Goal: Task Accomplishment & Management: Manage account settings

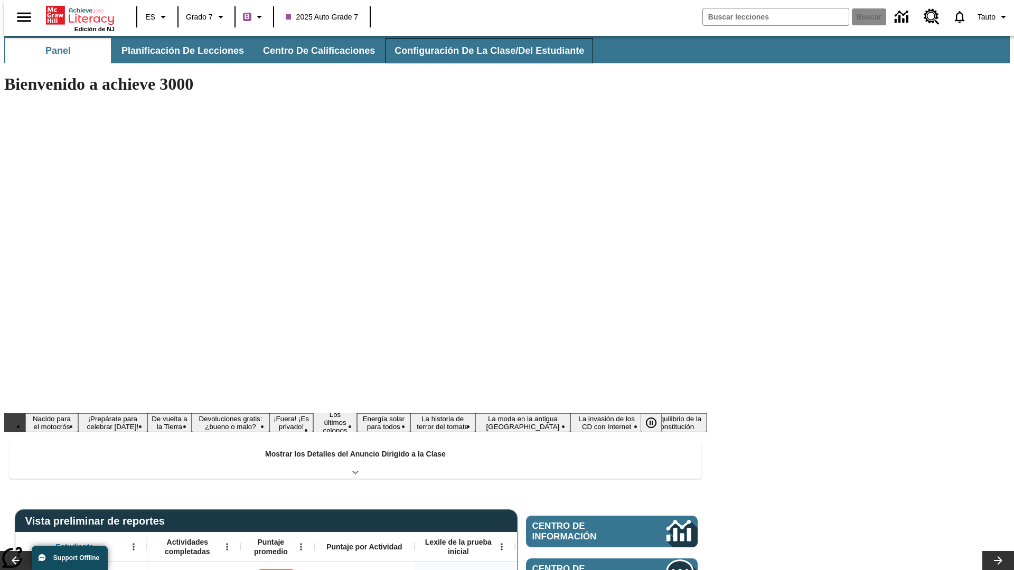
click at [478, 51] on button "Configuración de la clase/del estudiante" at bounding box center [490, 50] width 208 height 25
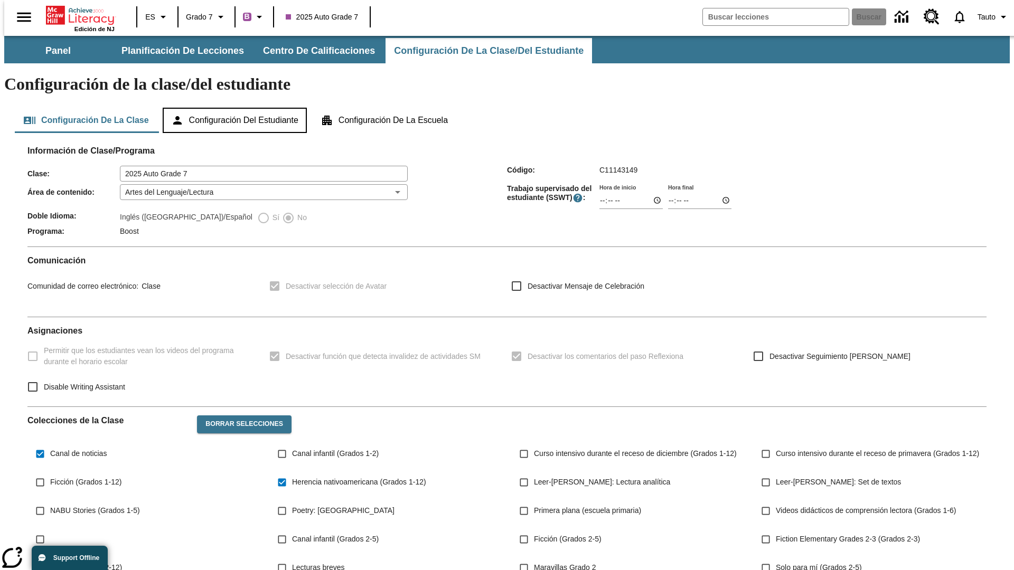
click at [236, 108] on button "Configuración del estudiante" at bounding box center [235, 120] width 144 height 25
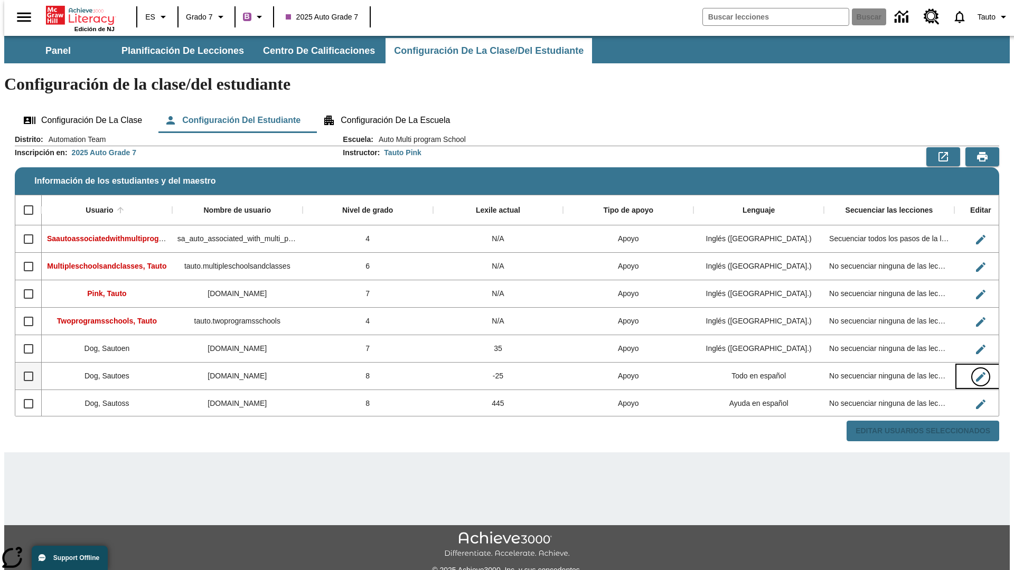
click at [976, 372] on icon "Editar Usuario" at bounding box center [981, 377] width 10 height 10
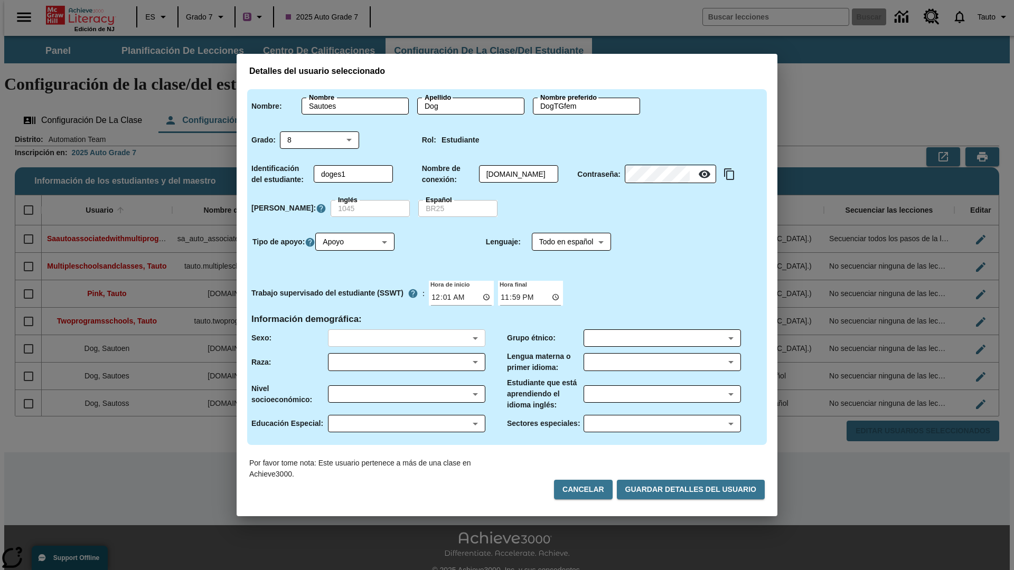
click at [406, 338] on body "Saltar al contenido principal Edición de NJ ES Grado 7 B 2025 Auto Grade 7 Busc…" at bounding box center [507, 315] width 1006 height 558
click at [406, 362] on body "Saltar al contenido principal Edición de NJ ES Grado 7 B 2025 Auto Grade 7 Busc…" at bounding box center [507, 315] width 1006 height 558
click at [406, 394] on body "Saltar al contenido principal Edición de NJ ES Grado 7 B 2025 Auto Grade 7 Busc…" at bounding box center [507, 315] width 1006 height 558
click at [406, 424] on body "Saltar al contenido principal Edición de NJ ES Grado 7 B 2025 Auto Grade 7 Busc…" at bounding box center [507, 315] width 1006 height 558
click at [662, 338] on body "Saltar al contenido principal Edición de NJ ES Grado 7 B 2025 Auto Grade 7 Busc…" at bounding box center [507, 315] width 1006 height 558
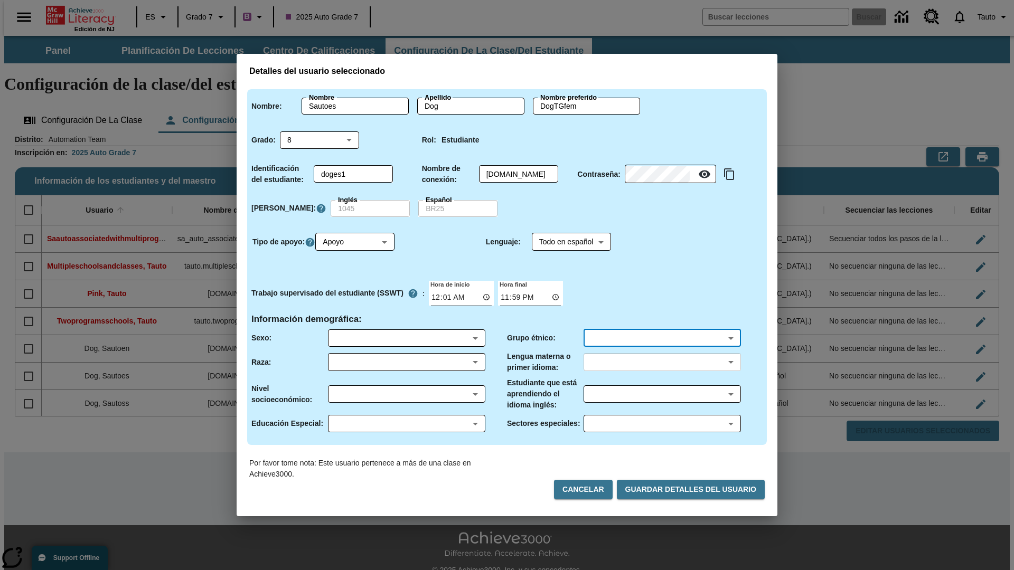
click at [662, 362] on body "Saltar al contenido principal Edición de NJ ES Grado 7 B 2025 Auto Grade 7 Busc…" at bounding box center [507, 315] width 1006 height 558
click at [662, 394] on body "Saltar al contenido principal Edición de NJ ES Grado 7 B 2025 Auto Grade 7 Busc…" at bounding box center [507, 315] width 1006 height 558
click at [662, 424] on body "Saltar al contenido principal Edición de NJ ES Grado 7 B 2025 Auto Grade 7 Busc…" at bounding box center [507, 315] width 1006 height 558
